Goal: Check status: Check status

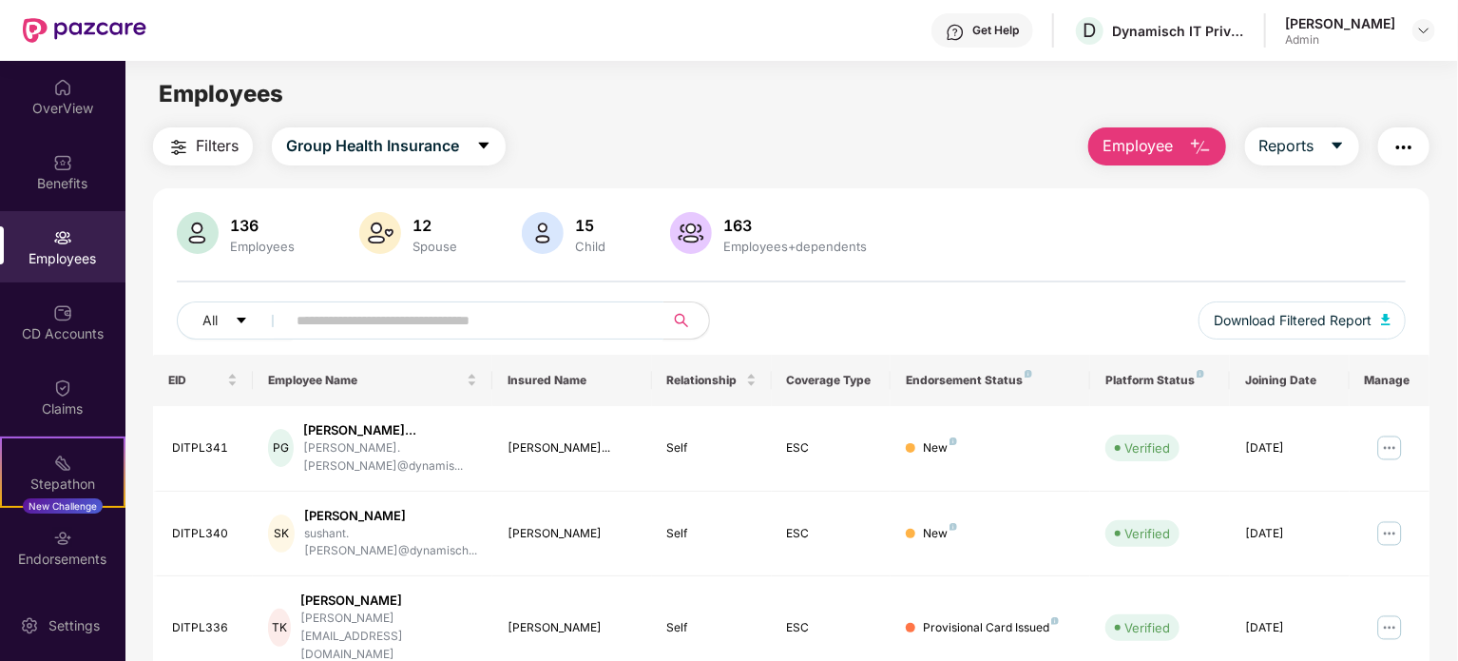
click at [468, 328] on input "text" at bounding box center [467, 320] width 341 height 29
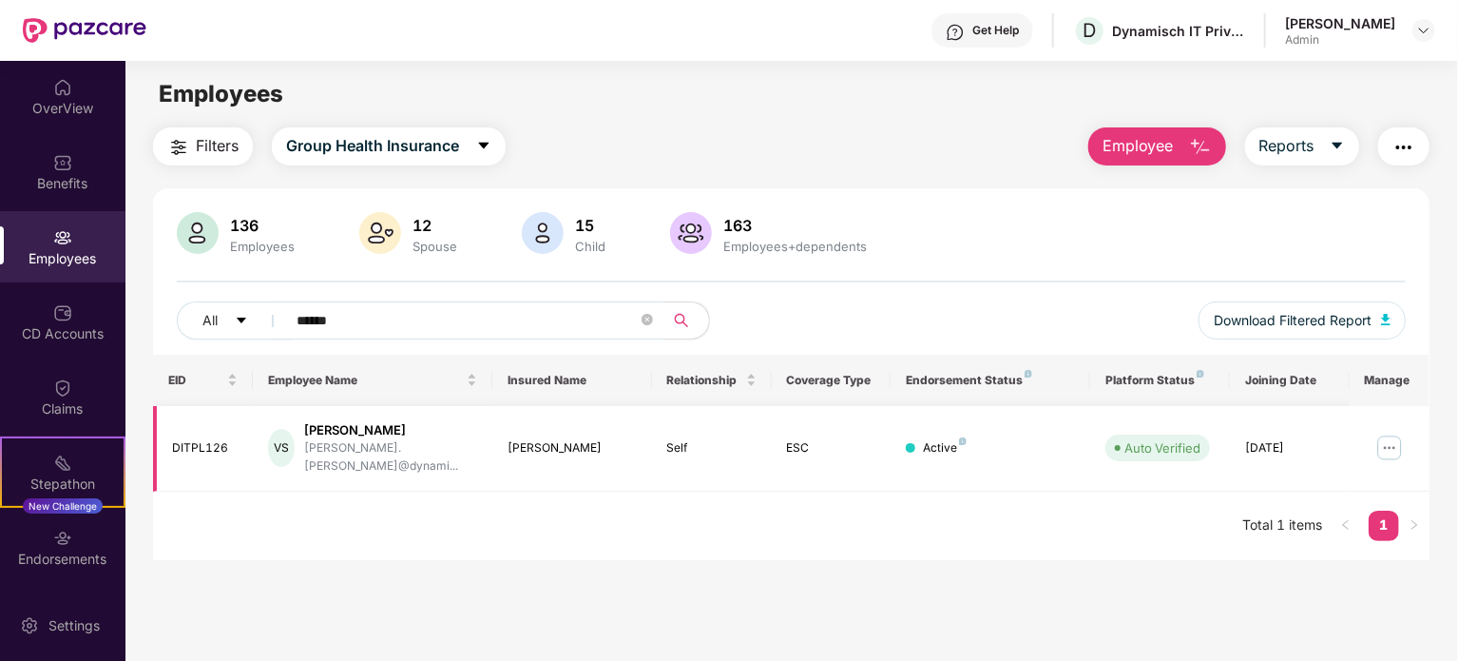
type input "******"
click at [1393, 450] on img at bounding box center [1390, 448] width 30 height 30
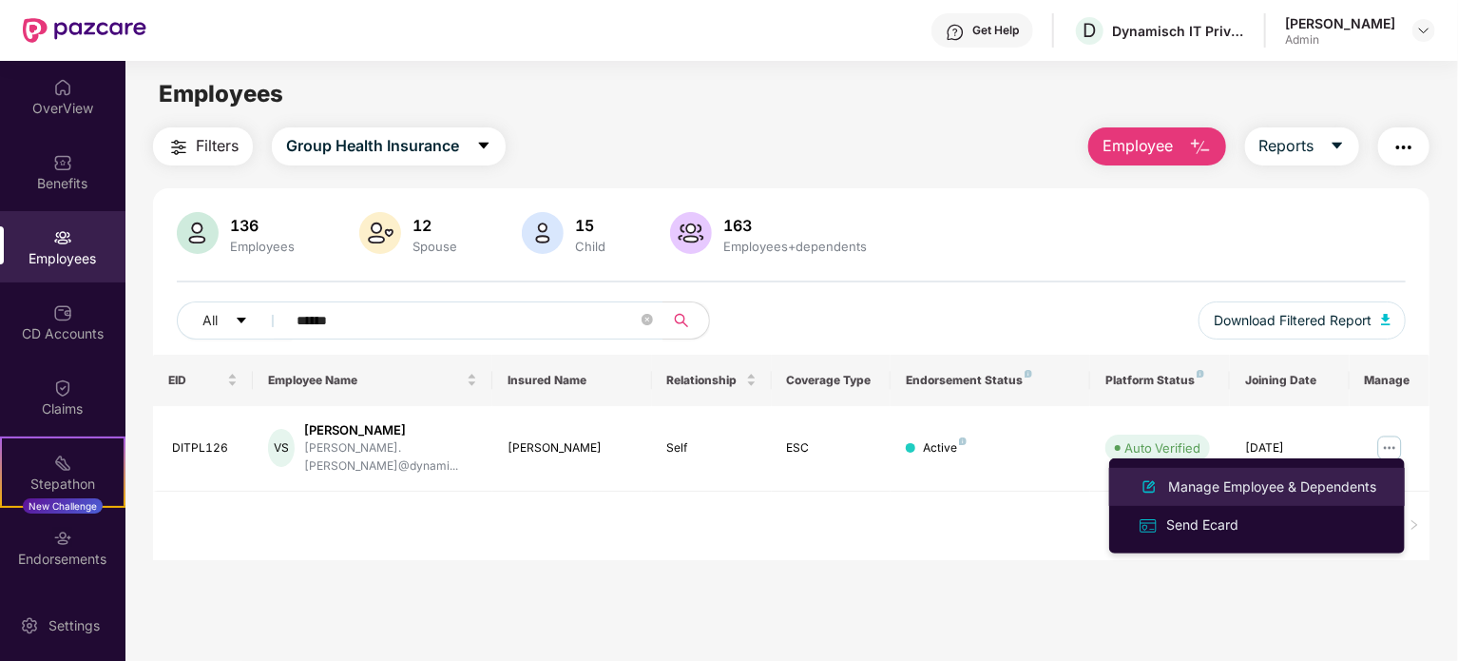
click at [1307, 479] on div "Manage Employee & Dependents" at bounding box center [1273, 486] width 216 height 21
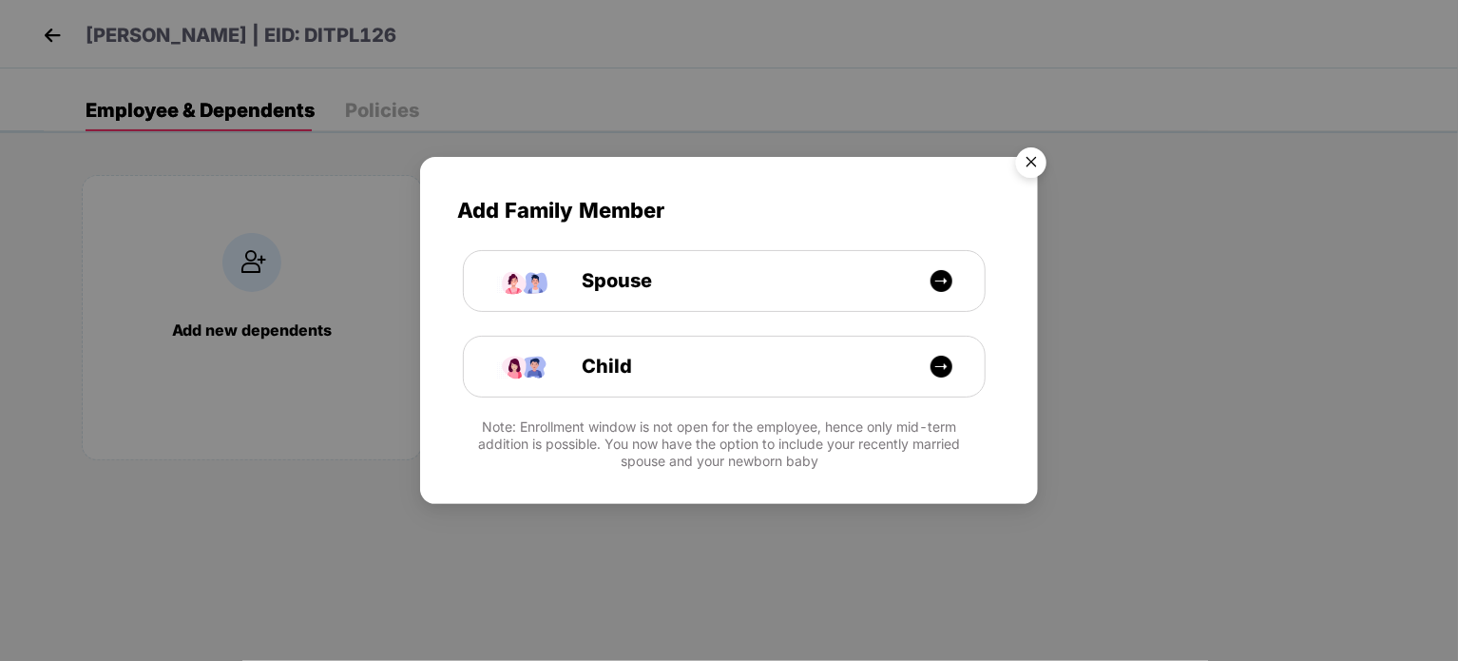
click at [1037, 154] on img "Close" at bounding box center [1031, 165] width 53 height 53
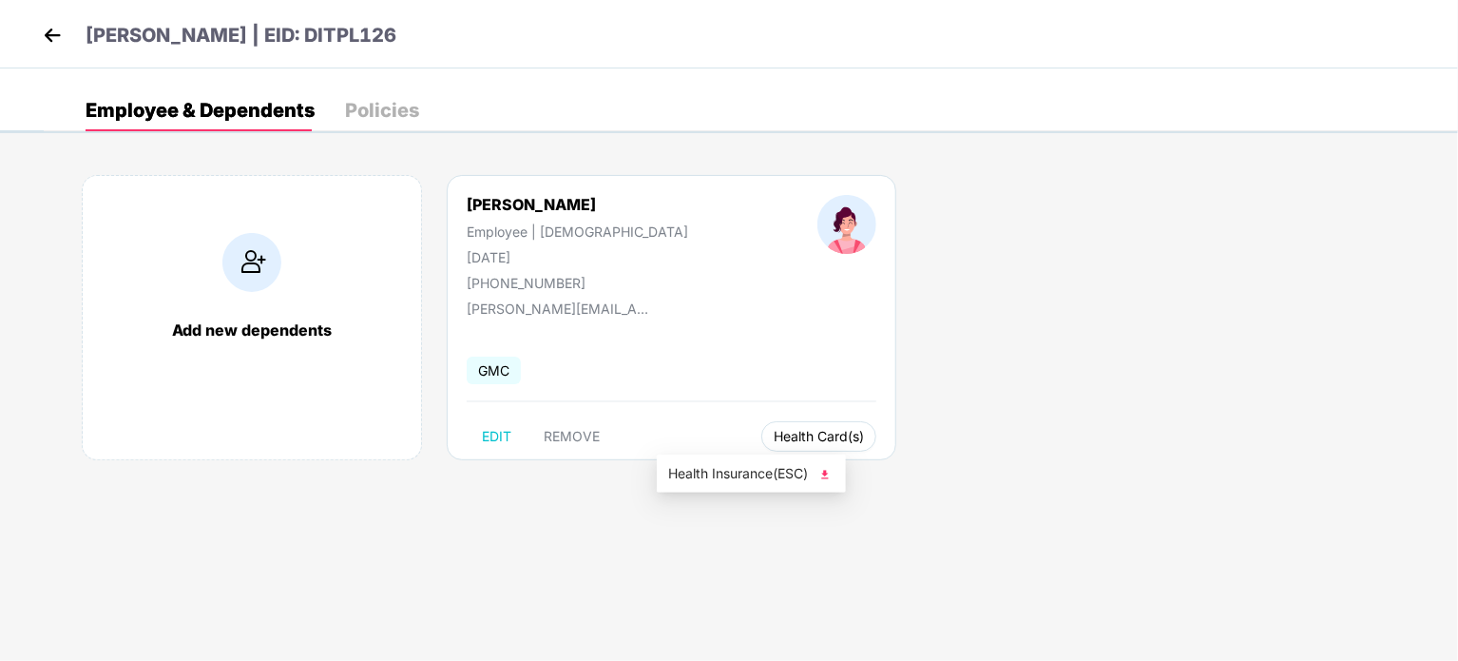
click at [774, 433] on span "Health Card(s)" at bounding box center [819, 437] width 90 height 10
drag, startPoint x: 758, startPoint y: 436, endPoint x: 764, endPoint y: 478, distance: 42.4
click at [764, 478] on body "[PERSON_NAME] | EID: DITPL126 Employee & Dependents Policies Add new dependents…" at bounding box center [729, 330] width 1458 height 661
click at [764, 478] on span "Health Insurance(ESC)" at bounding box center [751, 473] width 166 height 21
click at [774, 432] on span "Health Card(s)" at bounding box center [819, 437] width 90 height 10
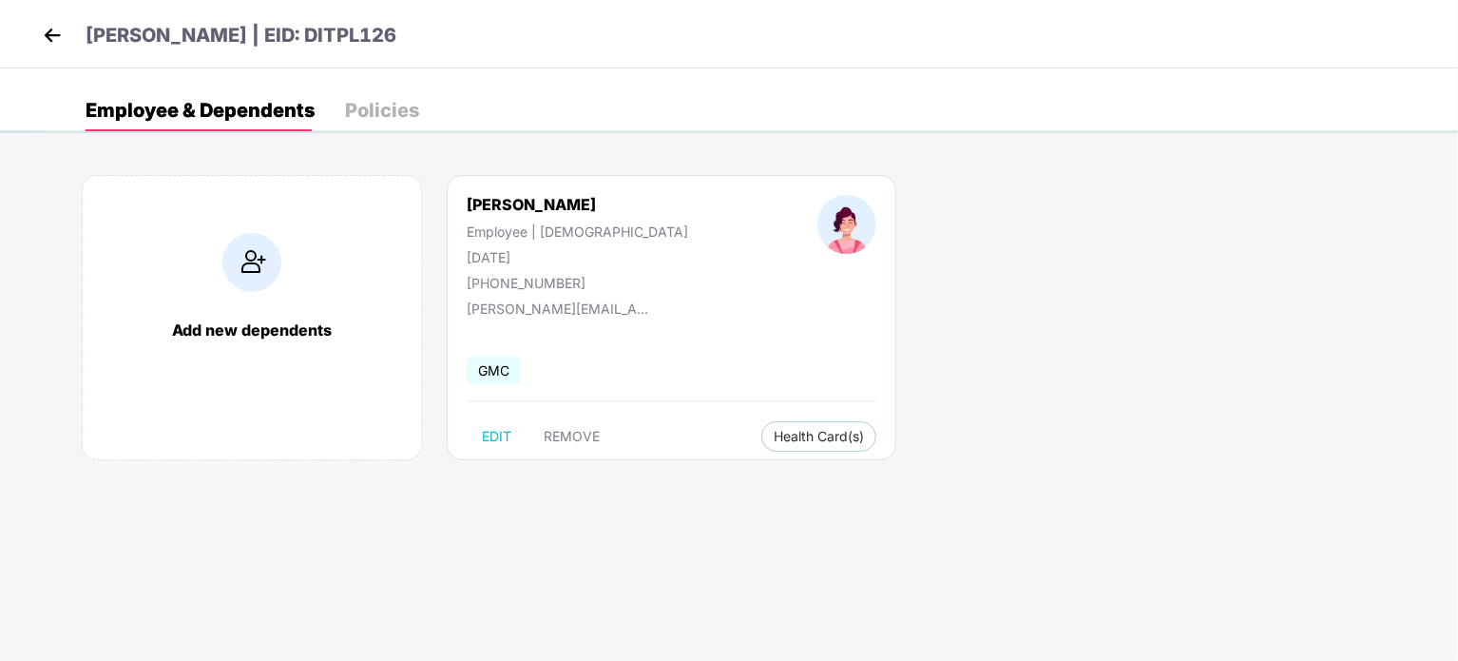
click at [827, 474] on div "Add new dependents [PERSON_NAME] Employee | [DEMOGRAPHIC_DATA] [DATE] [PHONE_NU…" at bounding box center [751, 326] width 1415 height 361
click at [745, 417] on div "[PERSON_NAME] Employee | [DEMOGRAPHIC_DATA] [DATE] [PHONE_NUMBER] [PERSON_NAME]…" at bounding box center [672, 317] width 450 height 285
click at [774, 434] on span "Health Card(s)" at bounding box center [819, 437] width 90 height 10
click at [760, 469] on span "Health Insurance(ESC)" at bounding box center [751, 473] width 166 height 21
click at [43, 40] on img at bounding box center [52, 35] width 29 height 29
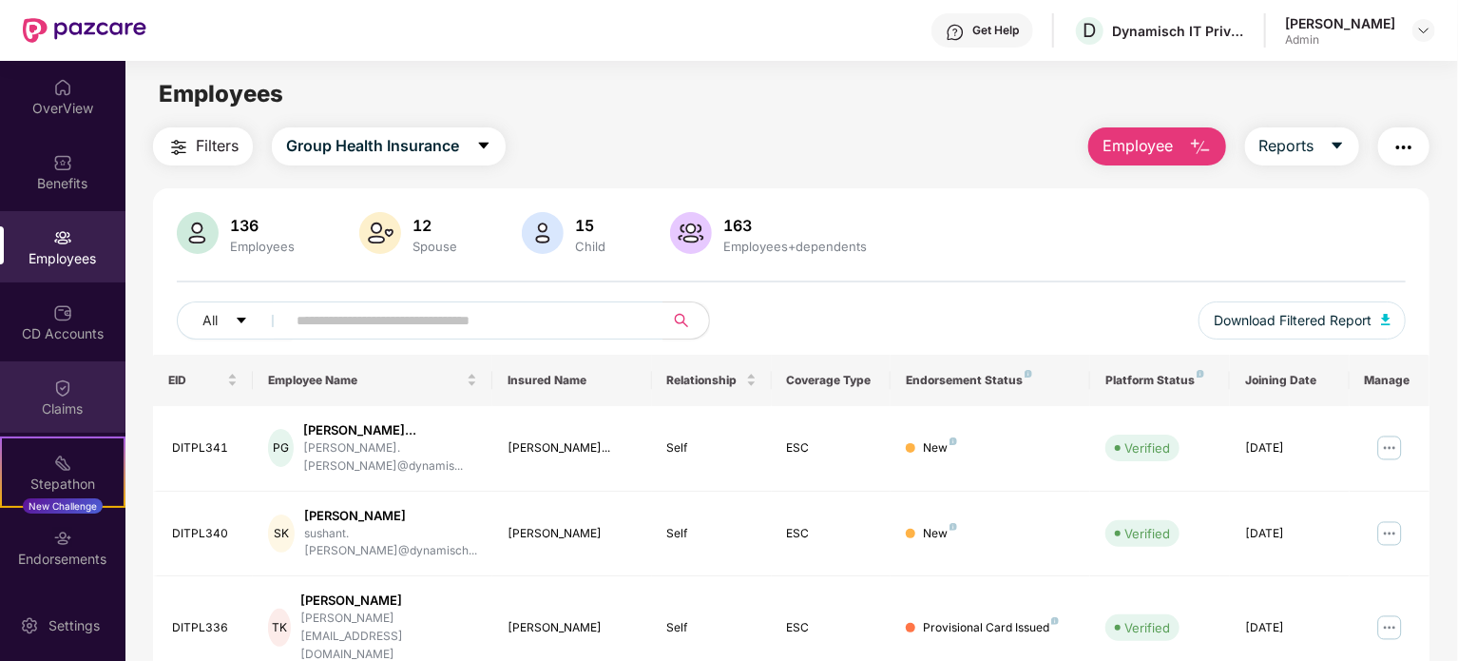
click at [46, 425] on div "Claims" at bounding box center [62, 396] width 125 height 71
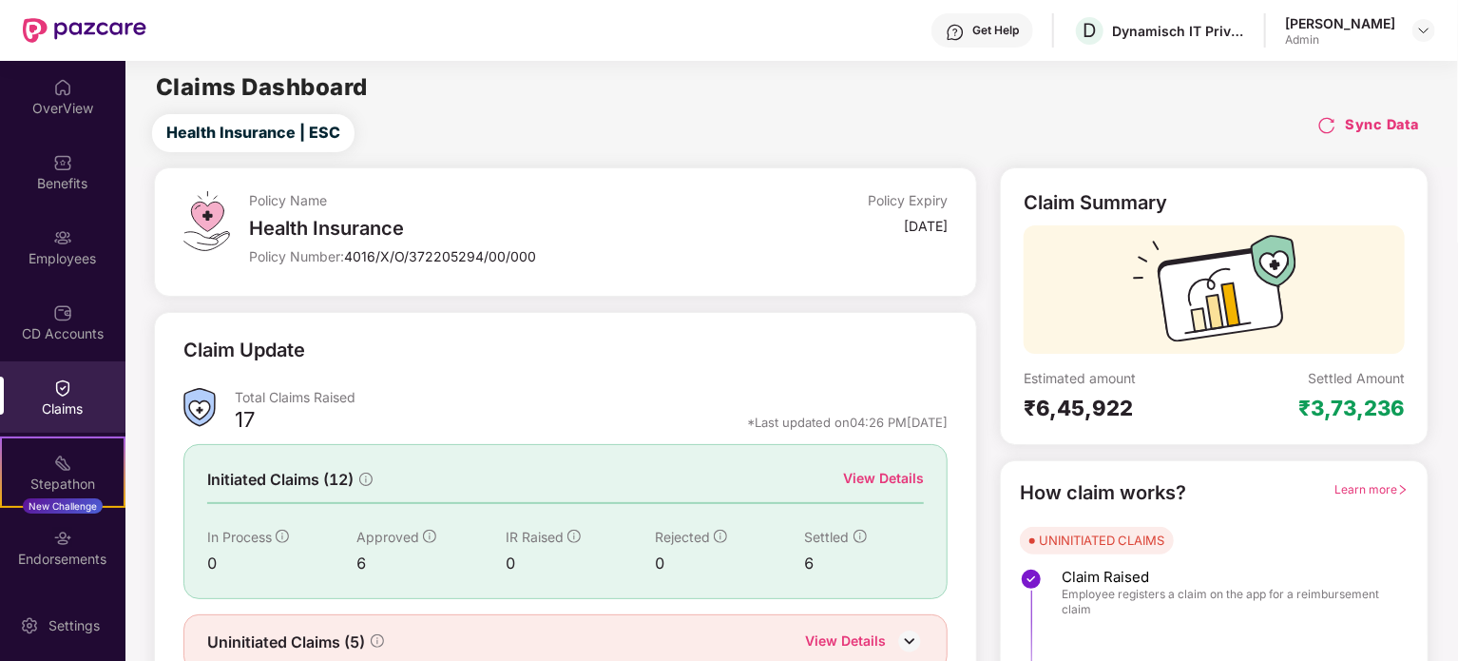
scroll to position [83, 0]
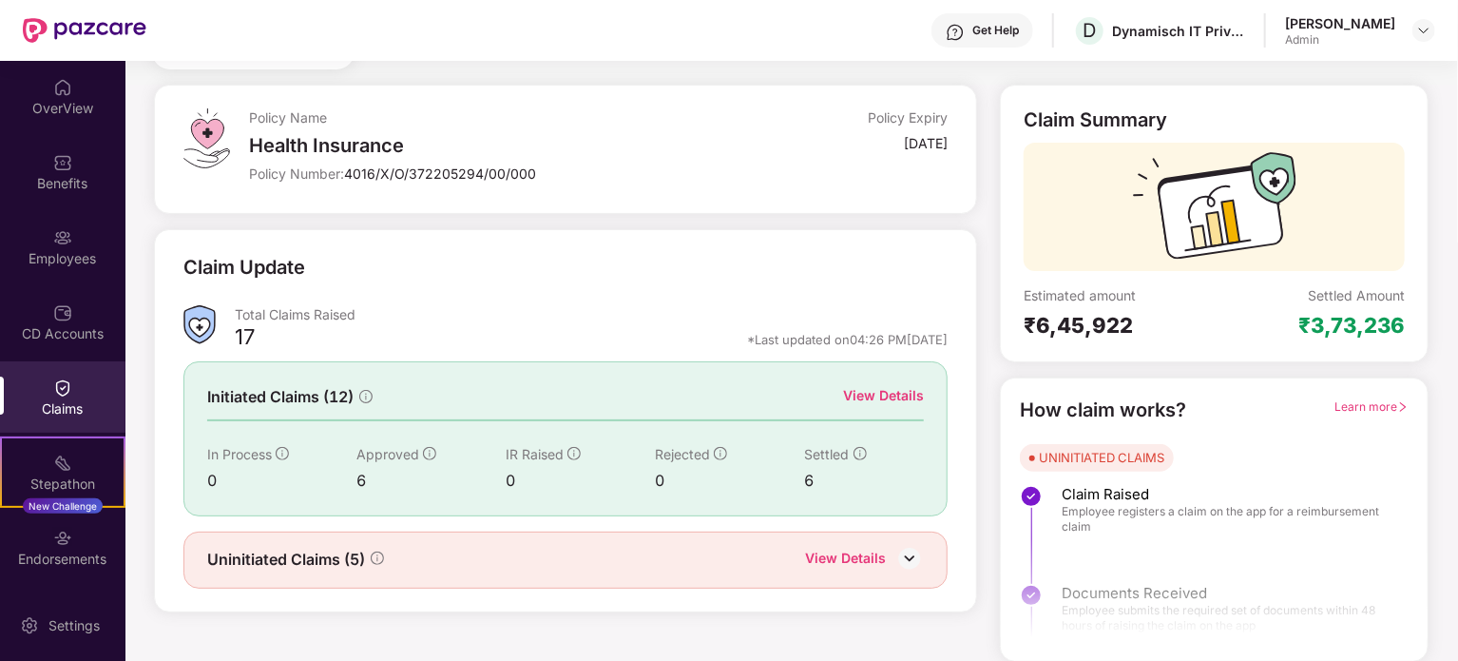
click at [909, 552] on img at bounding box center [910, 558] width 29 height 29
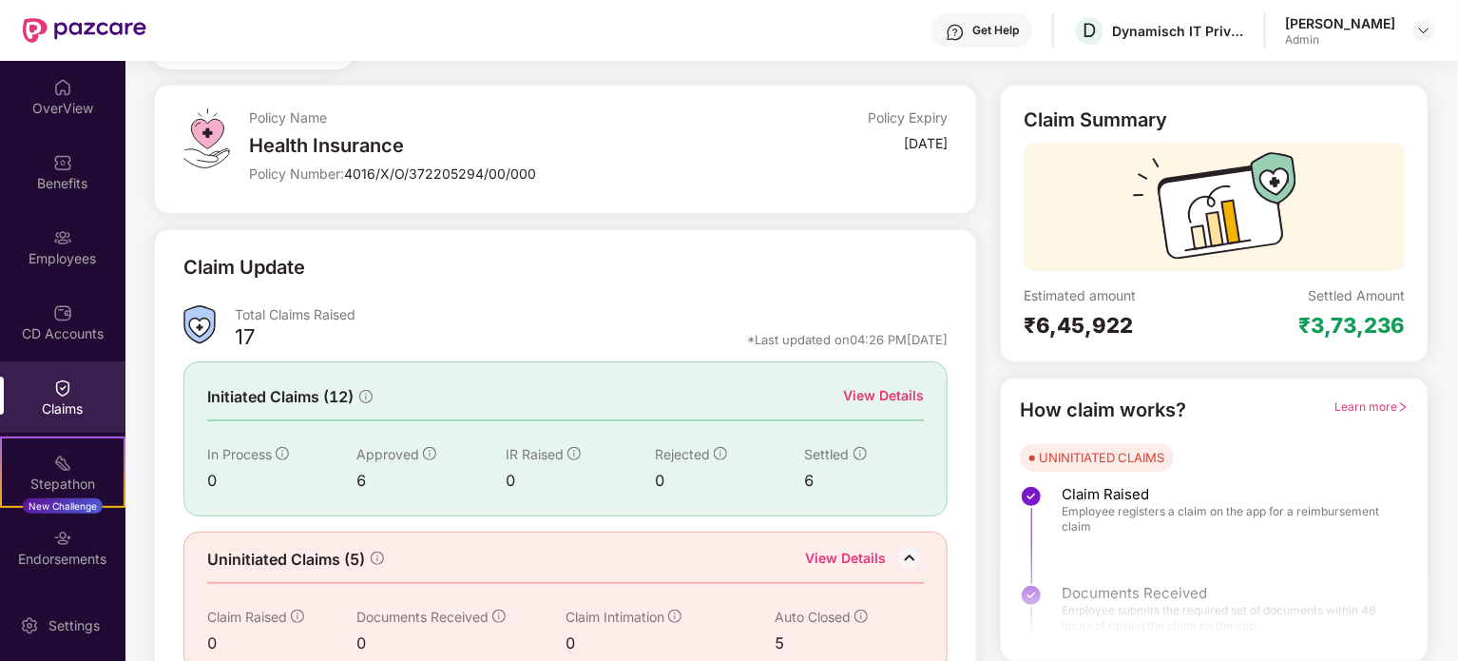
scroll to position [114, 0]
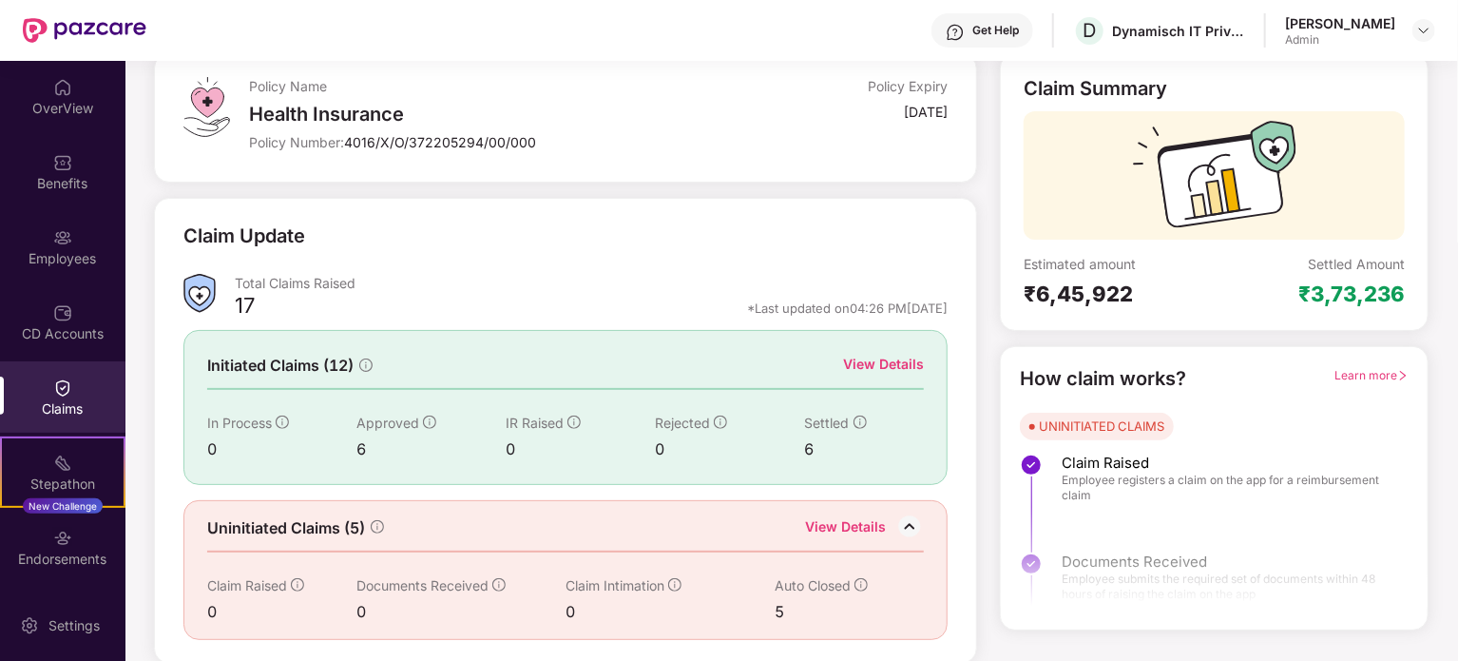
click at [814, 518] on div "View Details" at bounding box center [845, 528] width 81 height 25
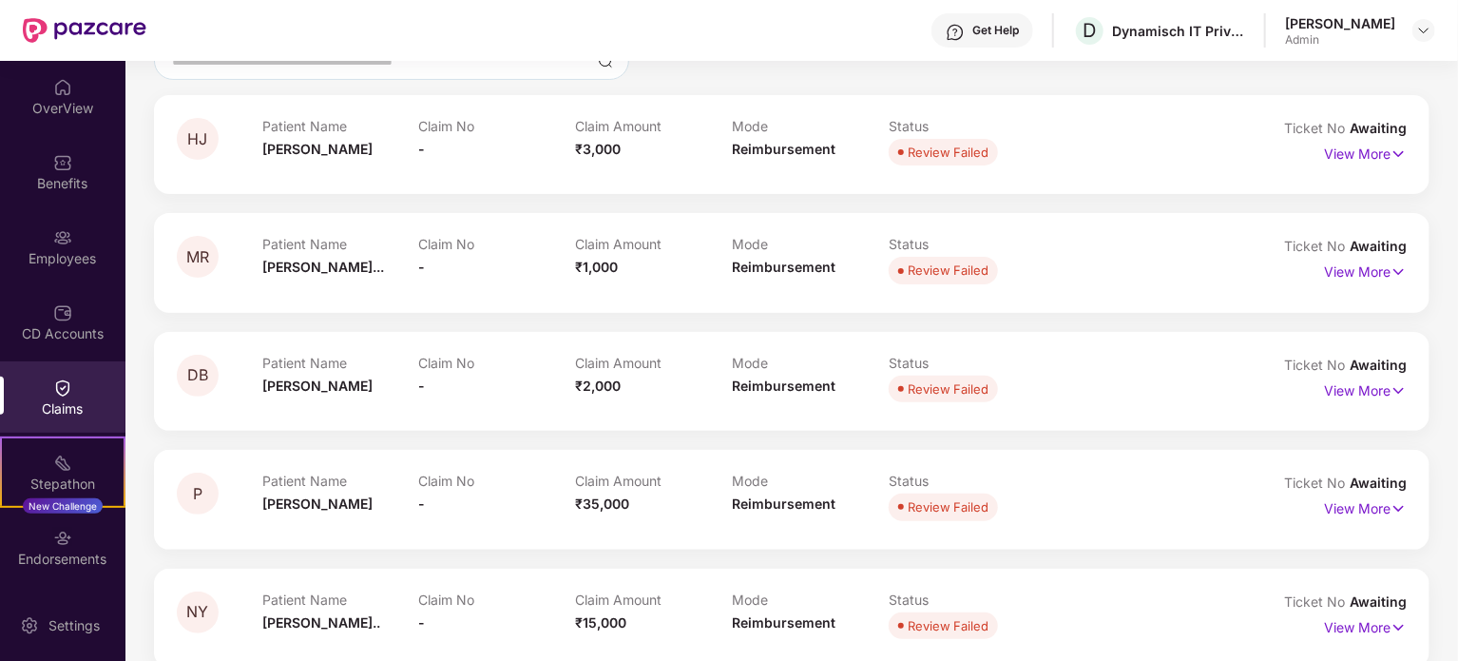
scroll to position [0, 0]
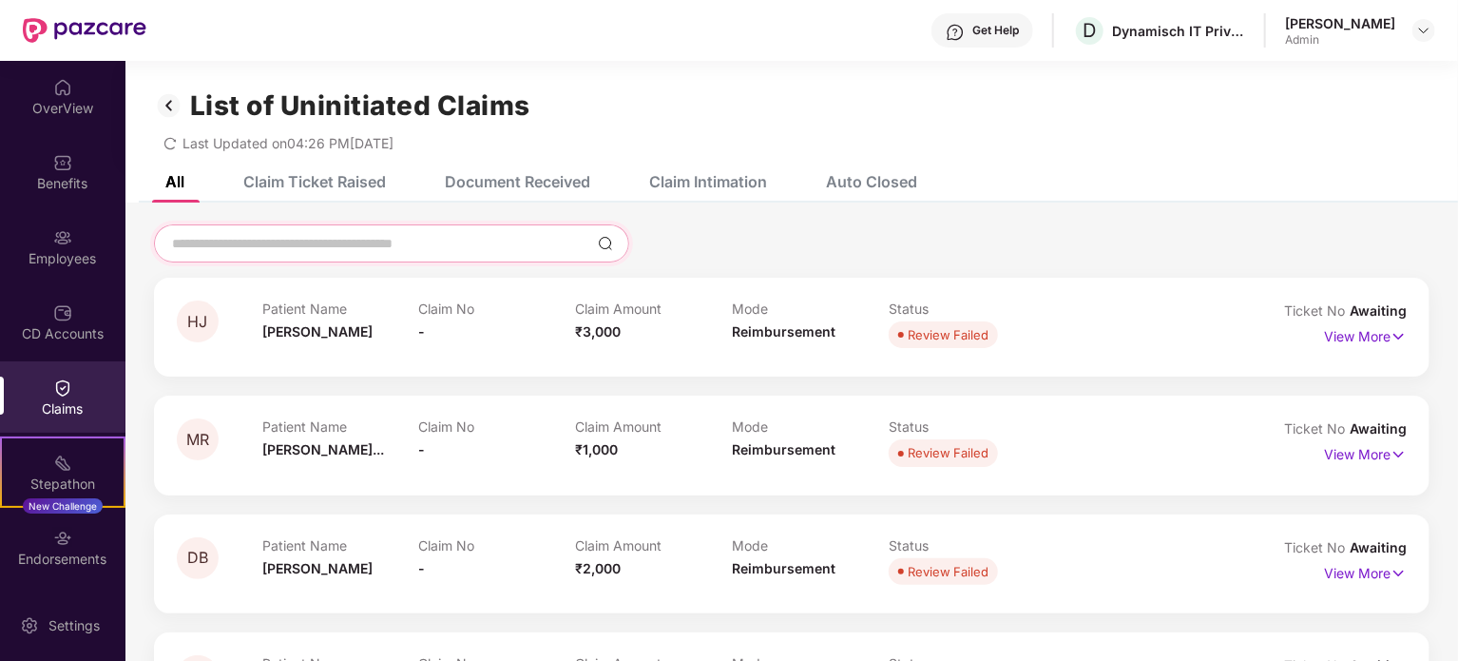
click at [398, 246] on input at bounding box center [380, 244] width 420 height 20
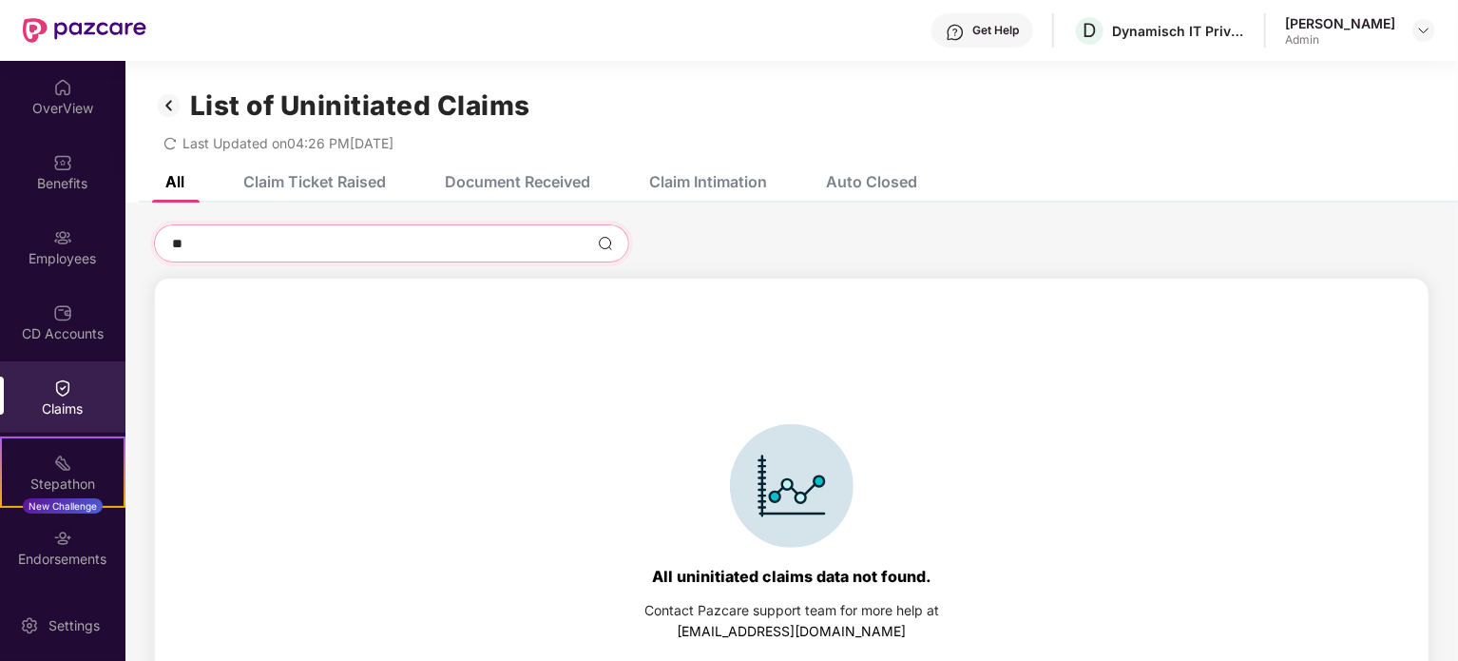
type input "*"
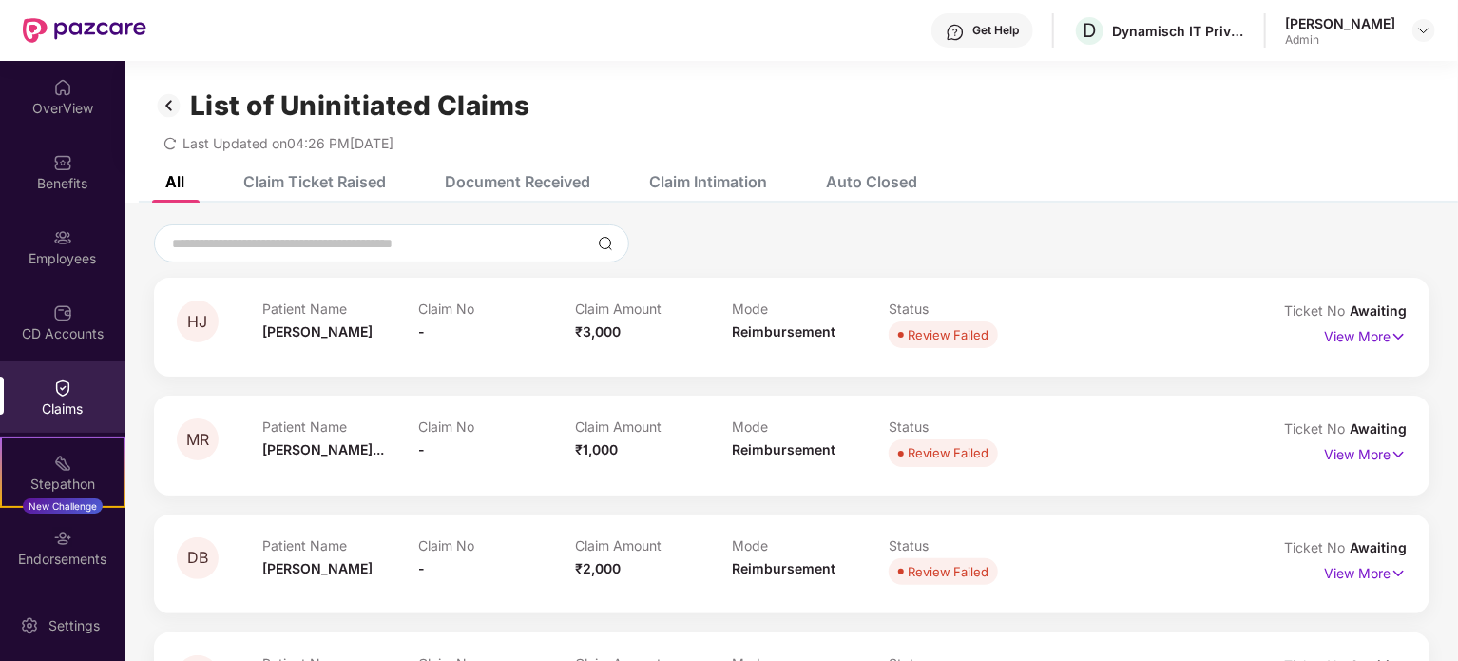
click at [841, 186] on div "Auto Closed" at bounding box center [871, 181] width 91 height 19
click at [65, 402] on div "Claims" at bounding box center [62, 408] width 125 height 19
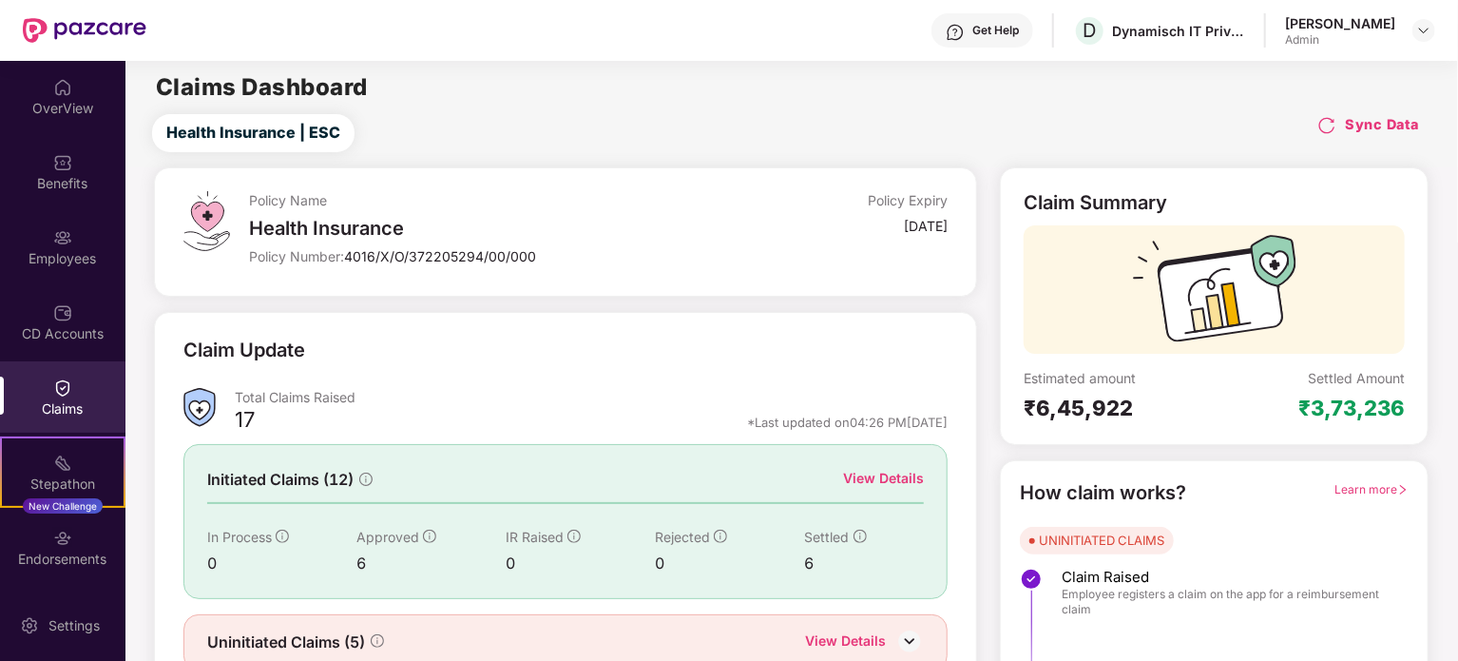
click at [50, 402] on div "Claims" at bounding box center [62, 408] width 125 height 19
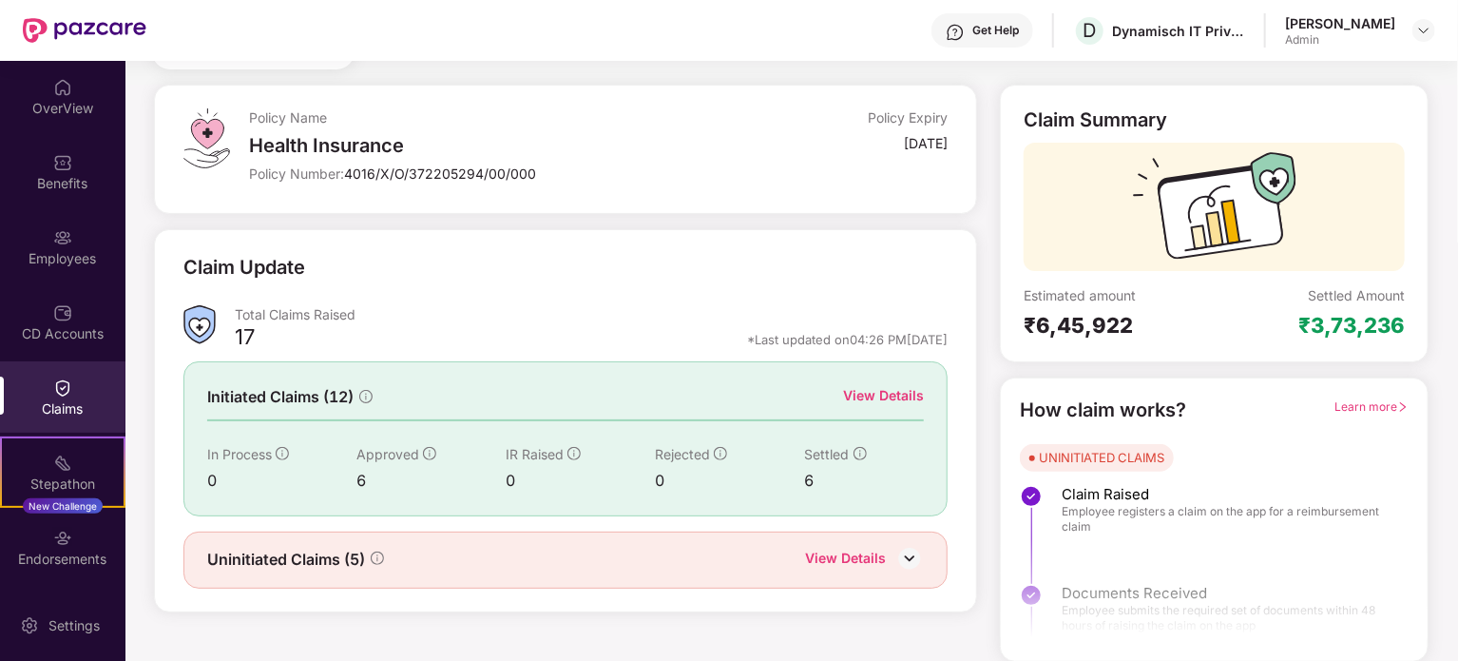
click at [804, 557] on div "Uninitiated Claims (5) View Details" at bounding box center [566, 560] width 718 height 25
click at [856, 557] on div "View Details" at bounding box center [845, 560] width 81 height 25
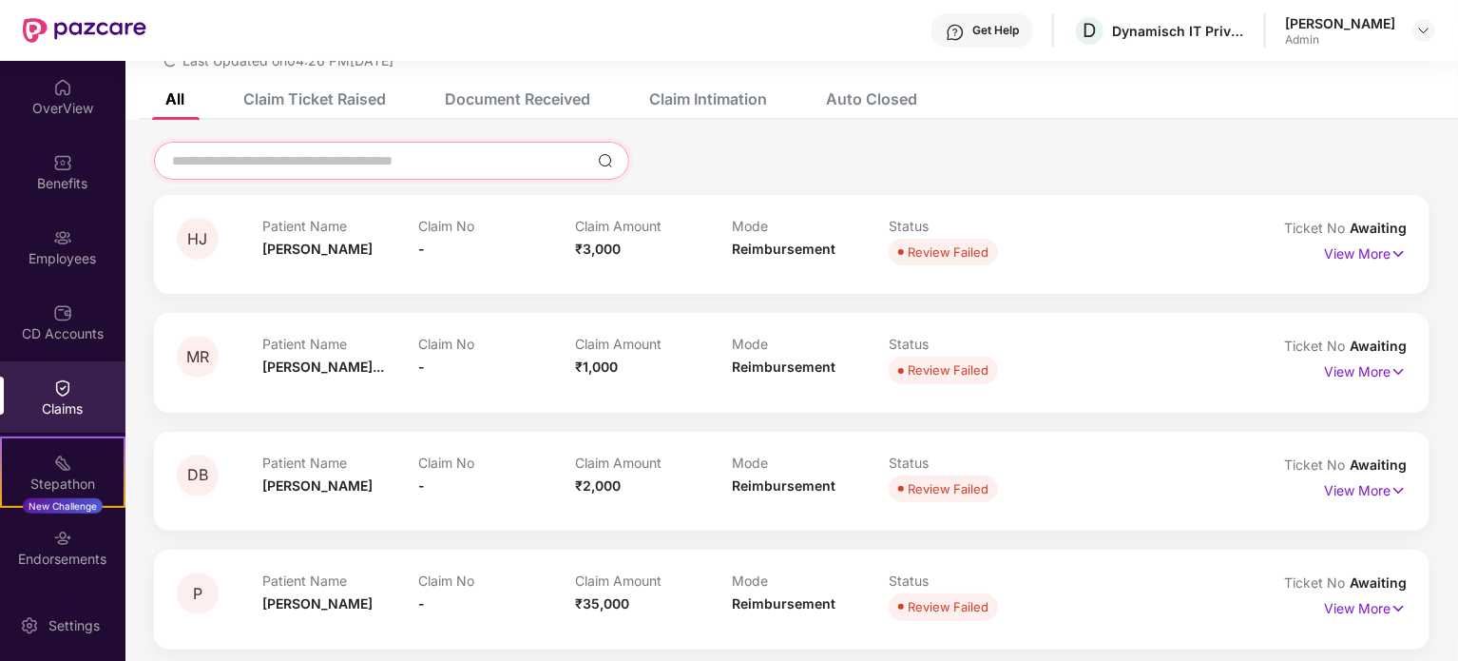
click at [404, 164] on input at bounding box center [380, 161] width 420 height 20
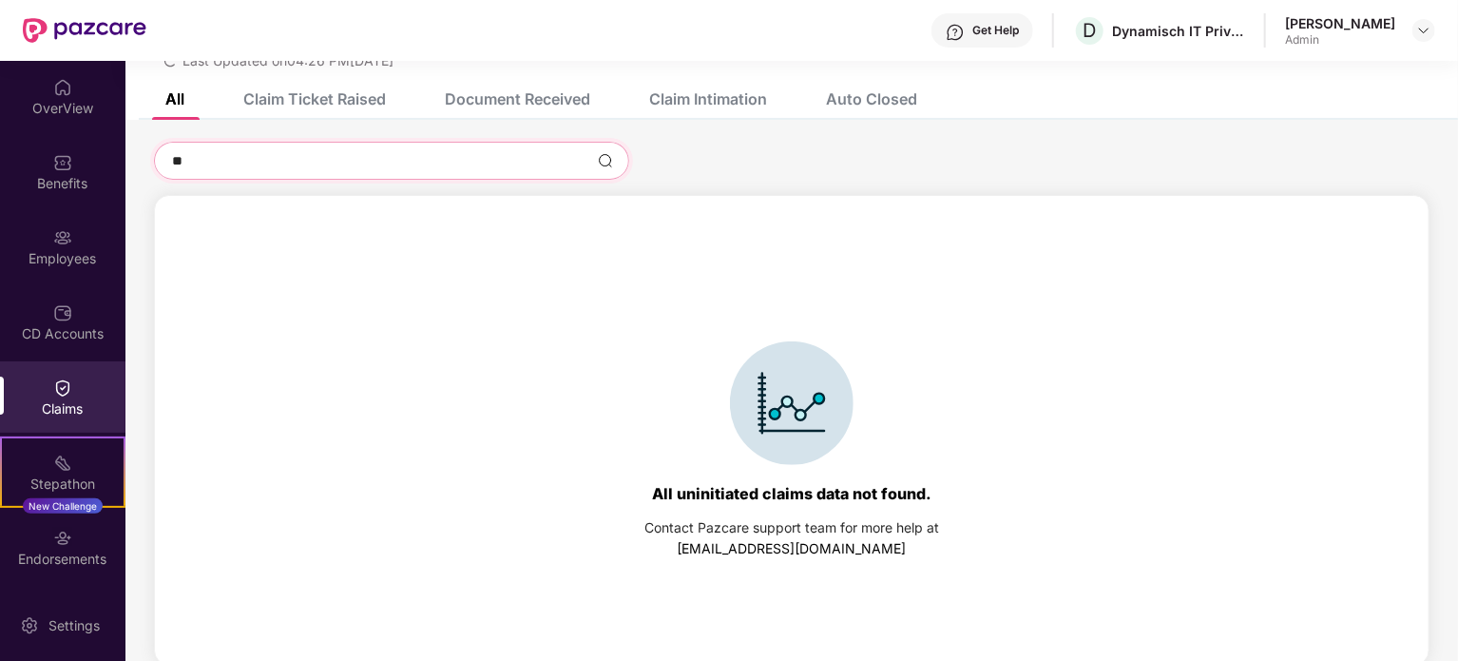
type input "*"
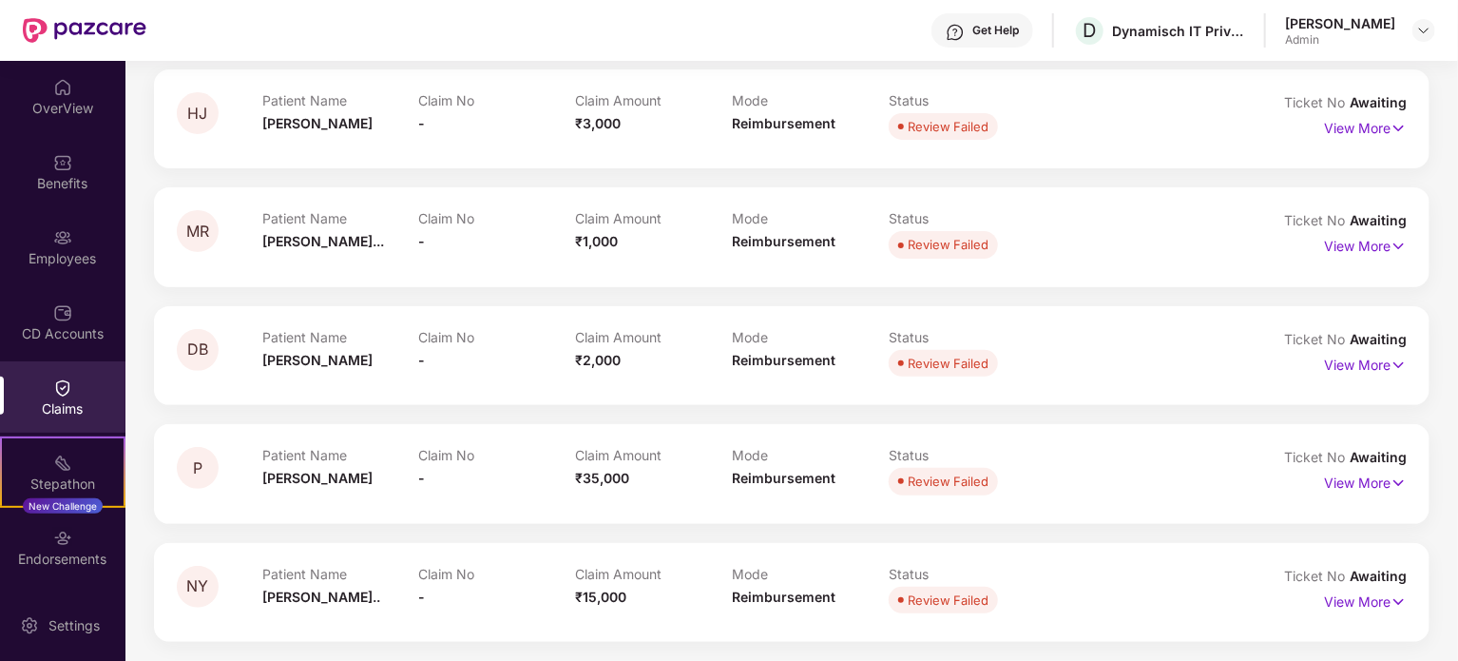
scroll to position [0, 0]
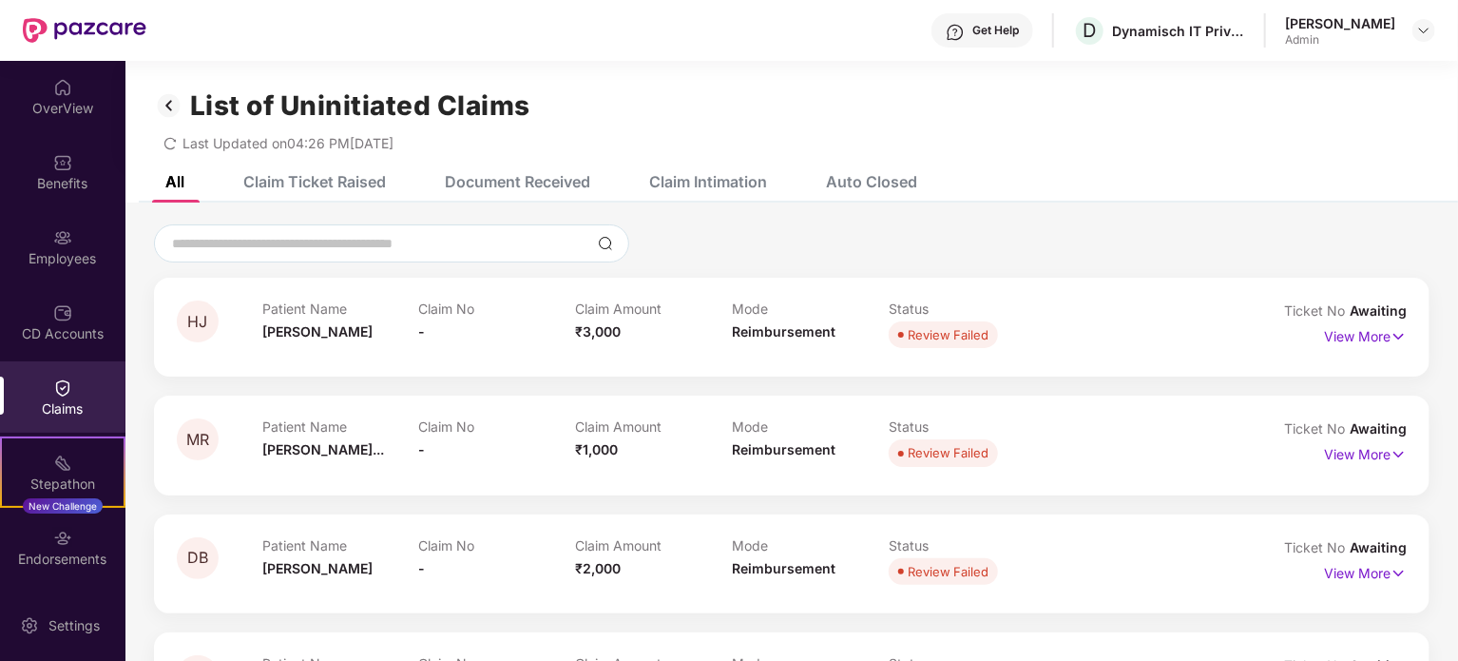
click at [354, 175] on div "Claim Ticket Raised" at bounding box center [314, 181] width 143 height 19
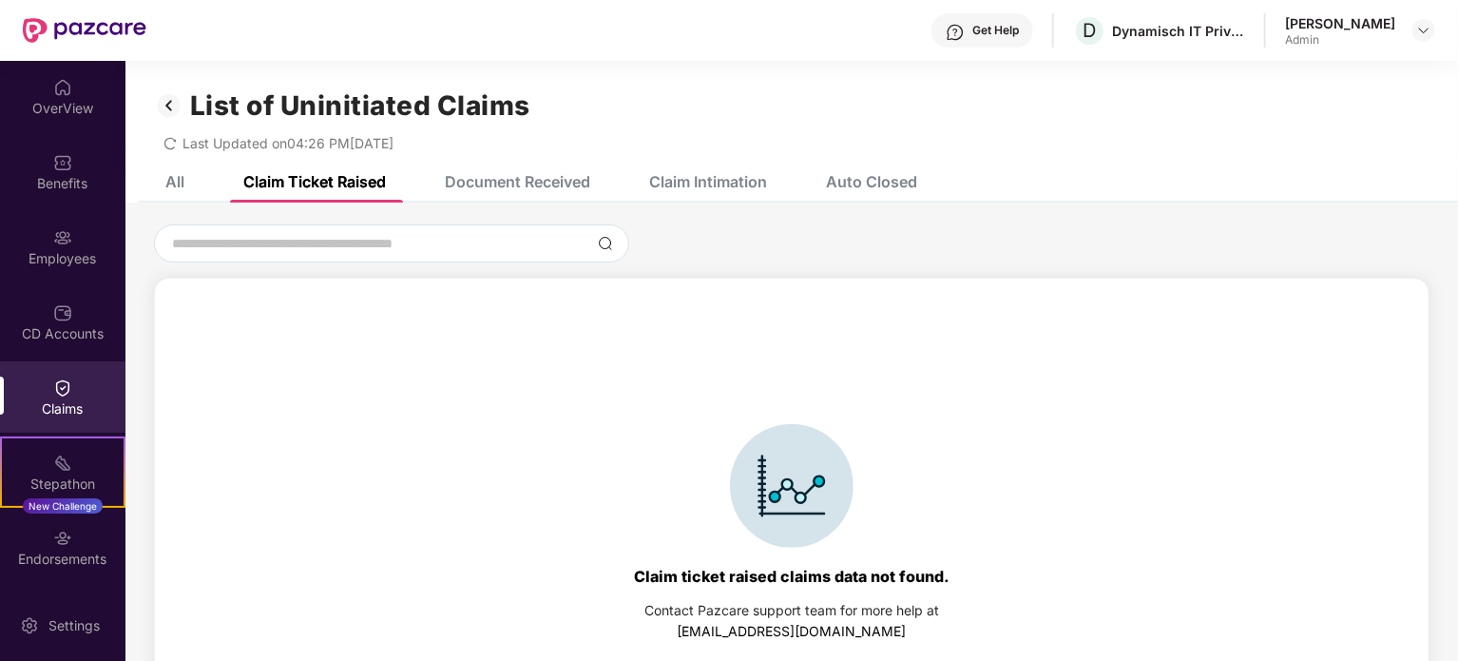
click at [538, 184] on div "Document Received" at bounding box center [517, 181] width 145 height 19
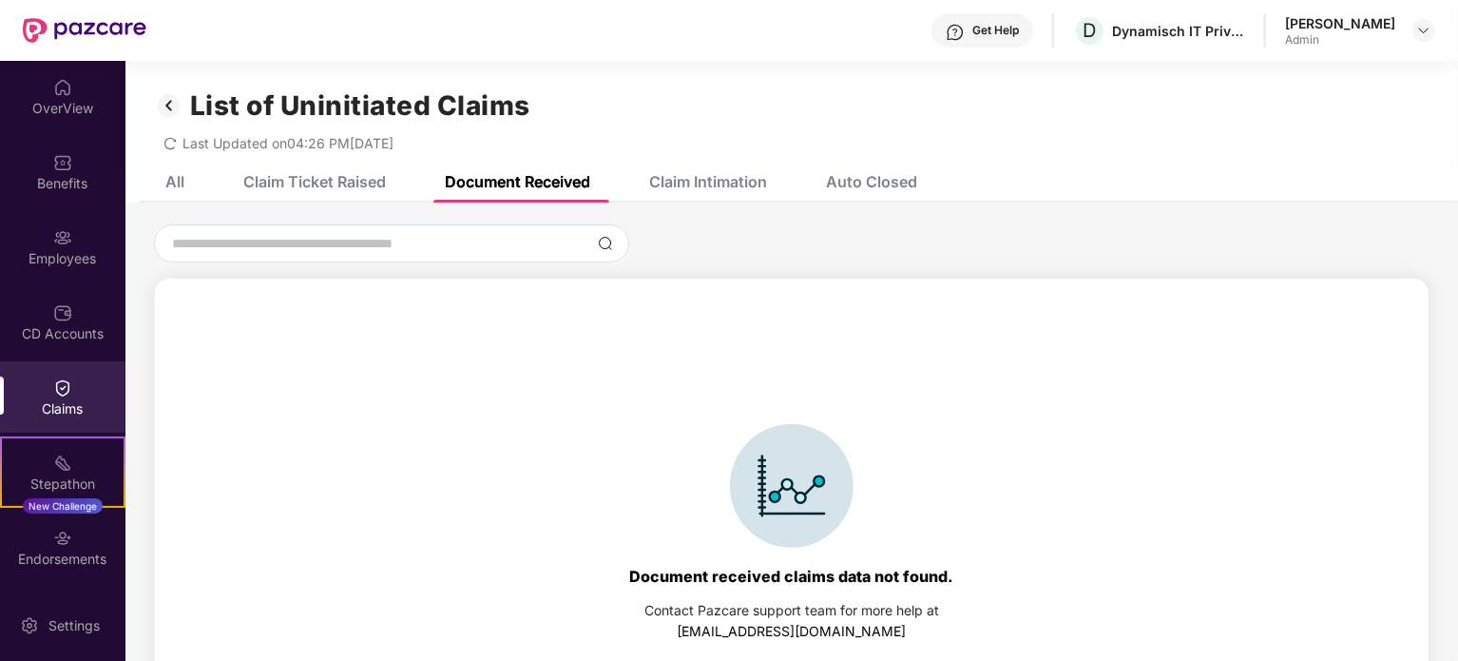
click at [726, 183] on div "Claim Intimation" at bounding box center [708, 181] width 118 height 19
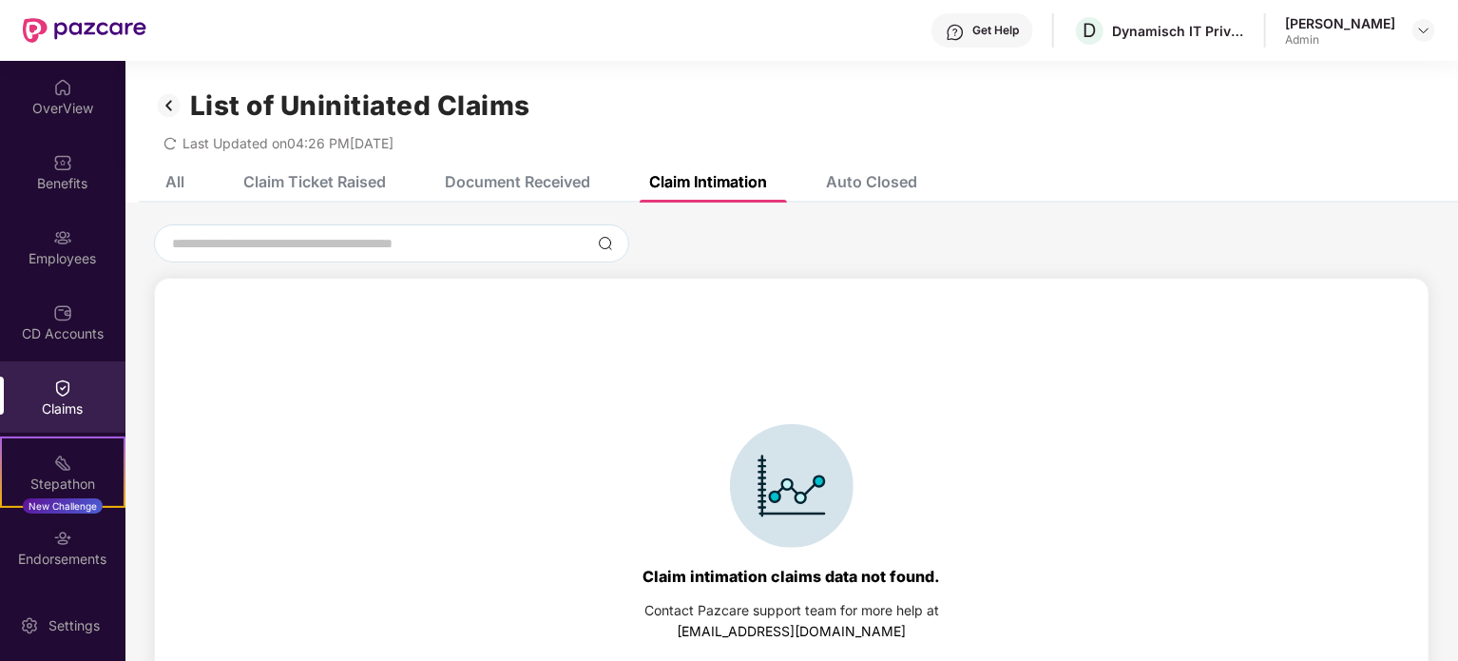
click at [890, 183] on div "Auto Closed" at bounding box center [871, 181] width 91 height 19
